Goal: Task Accomplishment & Management: Manage account settings

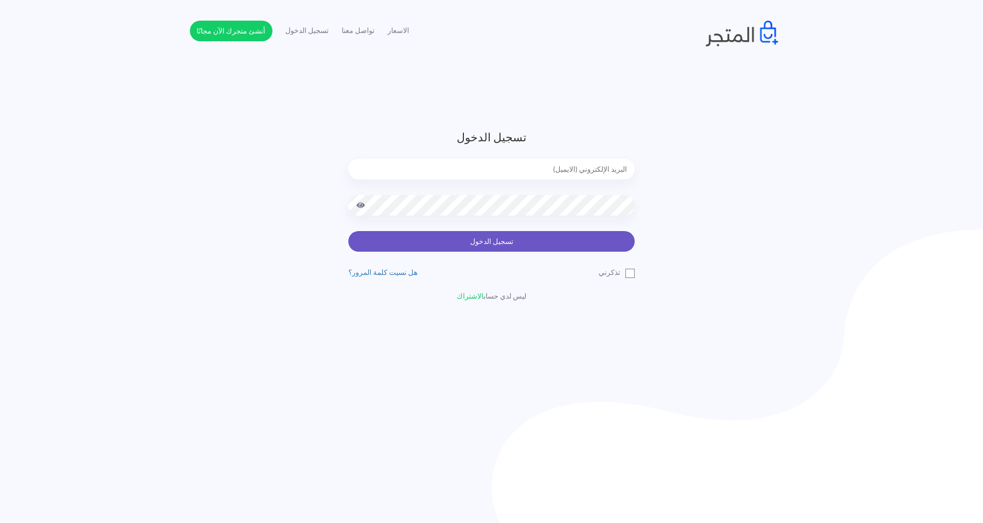
type input "express.laptop@outlook.com"
click at [456, 237] on button "تسجيل الدخول" at bounding box center [491, 241] width 286 height 21
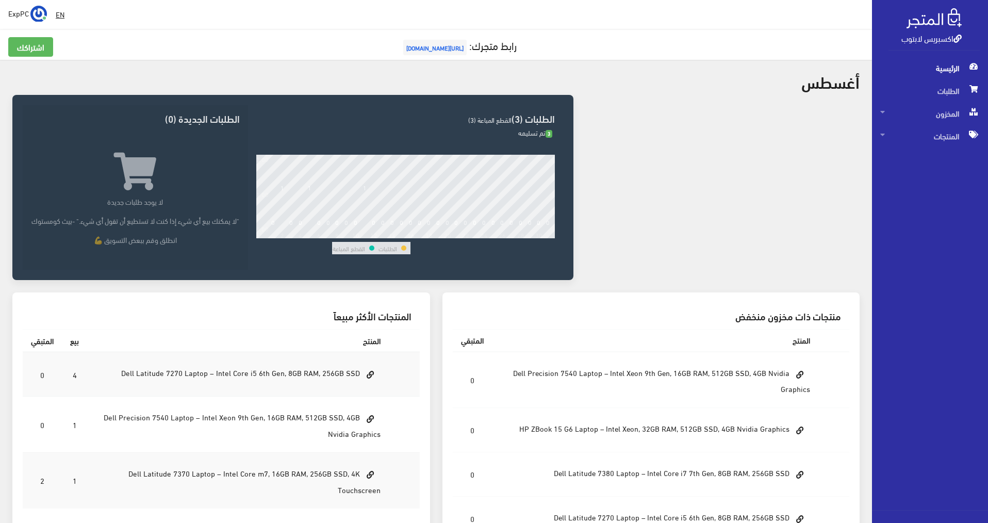
click at [261, 447] on td "Dell Precision 7540 Laptop – Intel Xeon 9th Gen, 16GB RAM, 512GB SSD, 4GB Nvidi…" at bounding box center [238, 425] width 302 height 56
click at [262, 446] on td "Dell Precision 7540 Laptop – Intel Xeon 9th Gen, 16GB RAM, 512GB SSD, 4GB Nvidi…" at bounding box center [238, 425] width 302 height 56
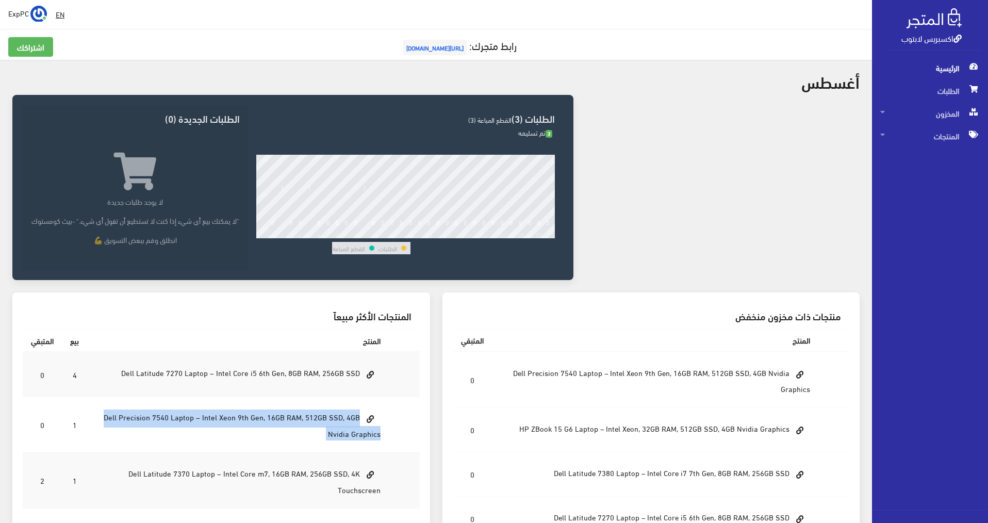
click at [262, 446] on td "Dell Precision 7540 Laptop – Intel Xeon 9th Gen, 16GB RAM, 512GB SSD, 4GB Nvidi…" at bounding box center [238, 425] width 302 height 56
click at [262, 441] on td "Dell Precision 7540 Laptop – Intel Xeon 9th Gen, 16GB RAM, 512GB SSD, 4GB Nvidi…" at bounding box center [238, 425] width 302 height 56
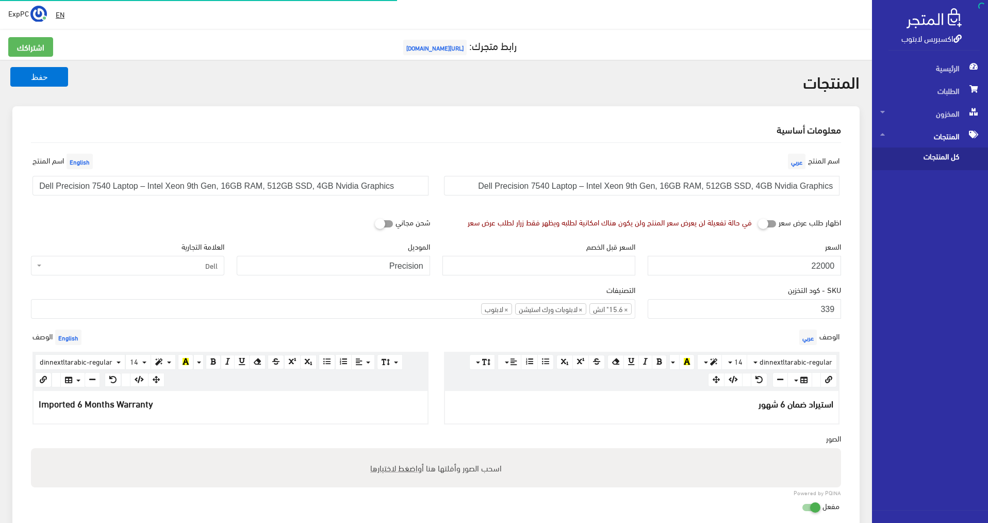
click at [929, 164] on span "كل المنتجات" at bounding box center [920, 159] width 78 height 23
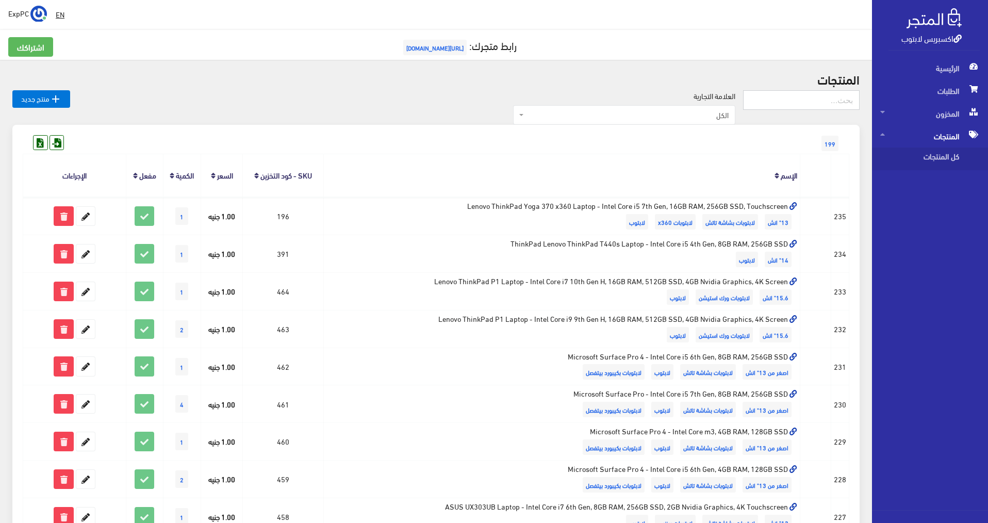
click at [792, 104] on input "text" at bounding box center [801, 100] width 117 height 20
type input "7740"
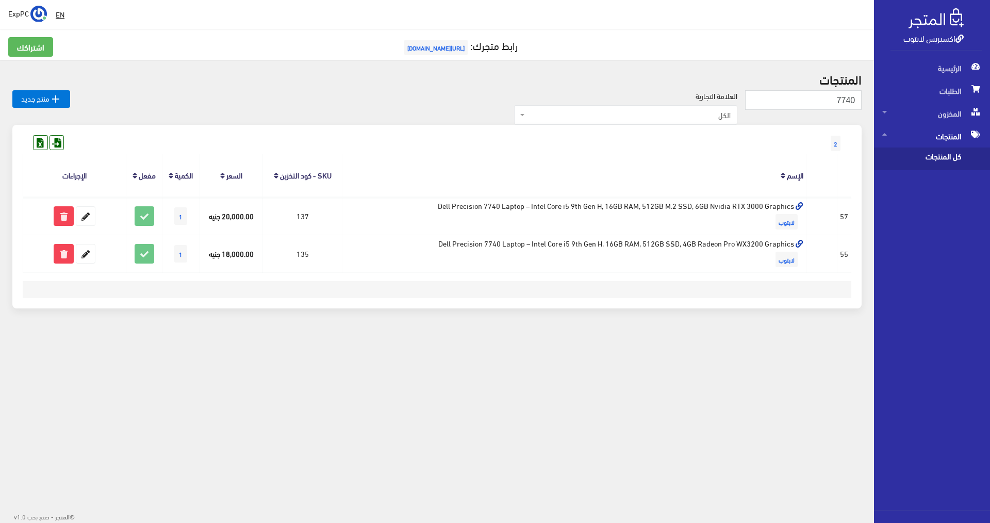
click at [506, 15] on div "EN ExpPC اشتراكي" at bounding box center [437, 14] width 858 height 19
